Goal: Task Accomplishment & Management: Manage account settings

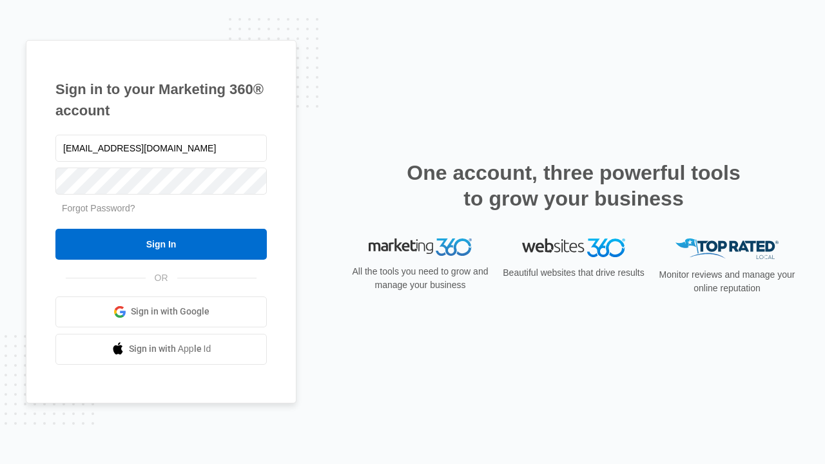
type input "[EMAIL_ADDRESS][DOMAIN_NAME]"
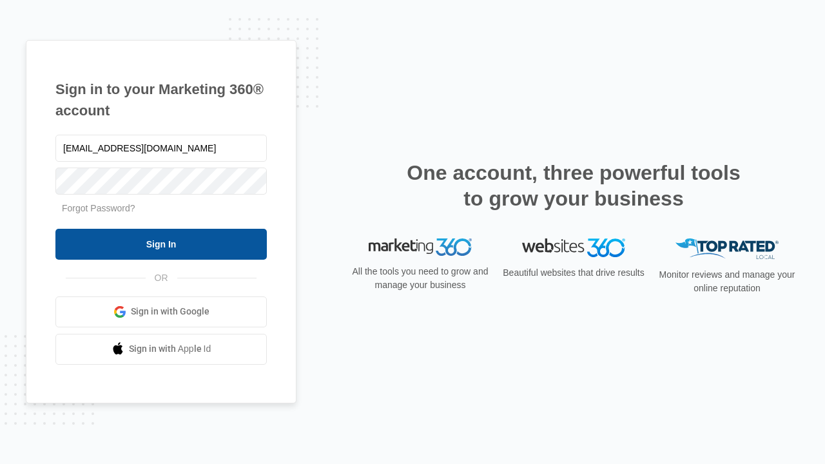
click at [161, 244] on input "Sign In" at bounding box center [160, 244] width 211 height 31
